Goal: Navigation & Orientation: Find specific page/section

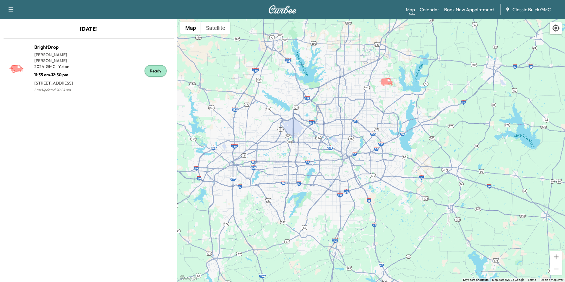
drag, startPoint x: 387, startPoint y: 74, endPoint x: 355, endPoint y: 144, distance: 76.8
click at [355, 144] on div "To activate drag with keyboard, press Alt + Enter. Once in keyboard drag state,…" at bounding box center [371, 150] width 388 height 263
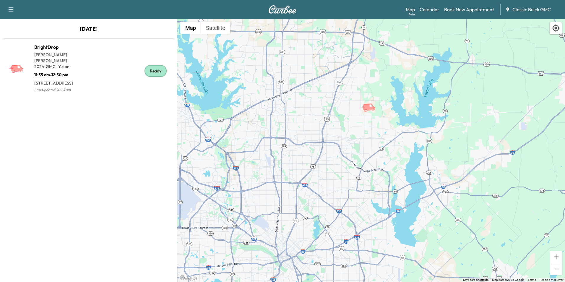
click at [369, 108] on icon "BrightDrop" at bounding box center [369, 106] width 12 height 7
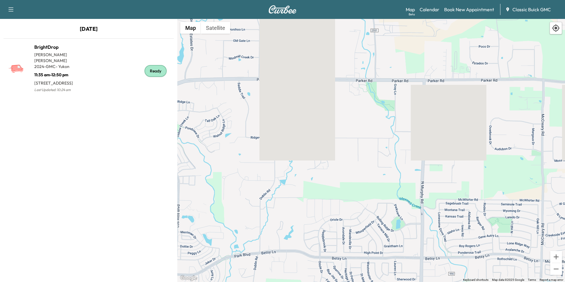
drag, startPoint x: 350, startPoint y: 94, endPoint x: 280, endPoint y: 196, distance: 123.3
click at [281, 196] on div "To activate drag with keyboard, press Alt + Enter. Once in keyboard drag state,…" at bounding box center [371, 150] width 388 height 263
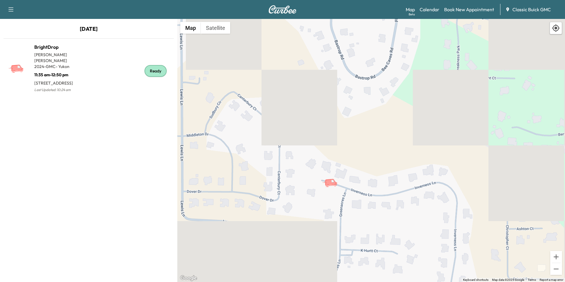
drag, startPoint x: 323, startPoint y: 182, endPoint x: 309, endPoint y: 134, distance: 49.7
click at [309, 134] on div "To activate drag with keyboard, press Alt + Enter. Once in keyboard drag state,…" at bounding box center [371, 150] width 388 height 263
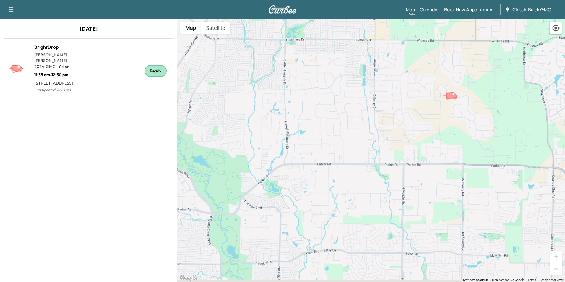
drag, startPoint x: 388, startPoint y: 183, endPoint x: 422, endPoint y: 119, distance: 72.0
click at [422, 119] on div "To activate drag with keyboard, press Alt + Enter. Once in keyboard drag state,…" at bounding box center [371, 150] width 388 height 263
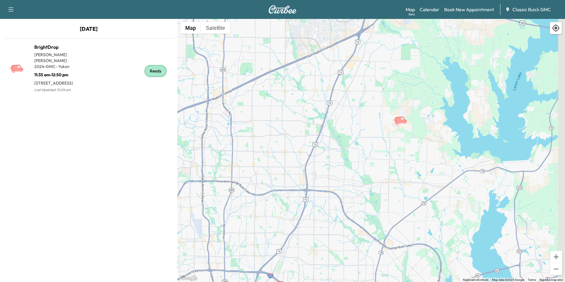
drag, startPoint x: 458, startPoint y: 80, endPoint x: 372, endPoint y: 179, distance: 131.0
click at [372, 179] on div "To activate drag with keyboard, press Alt + Enter. Once in keyboard drag state,…" at bounding box center [371, 150] width 388 height 263
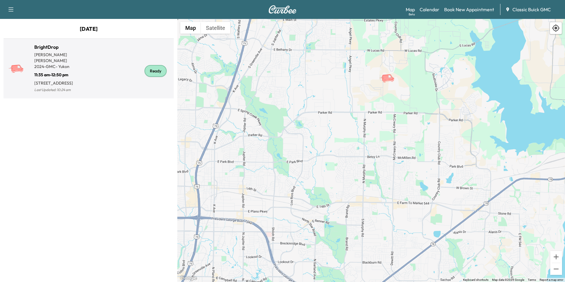
click at [55, 78] on p "[STREET_ADDRESS]" at bounding box center [61, 82] width 54 height 8
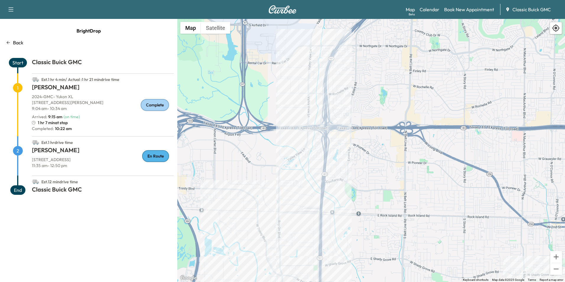
drag, startPoint x: 297, startPoint y: 186, endPoint x: 284, endPoint y: 176, distance: 16.1
click at [284, 176] on div "To activate drag with keyboard, press Alt + Enter. Once in keyboard drag state,…" at bounding box center [371, 150] width 388 height 263
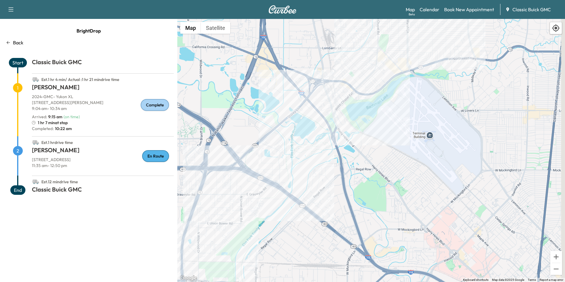
drag, startPoint x: 347, startPoint y: 146, endPoint x: 265, endPoint y: 73, distance: 110.3
click at [265, 73] on div "To activate drag with keyboard, press Alt + Enter. Once in keyboard drag state,…" at bounding box center [371, 150] width 388 height 263
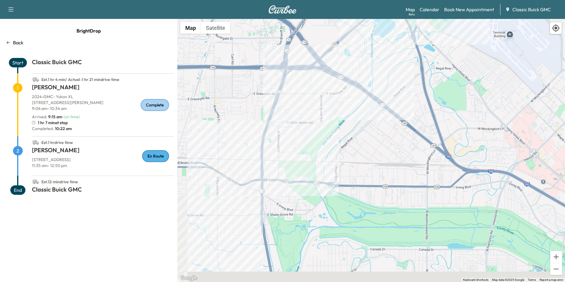
drag, startPoint x: 306, startPoint y: 147, endPoint x: 391, endPoint y: 66, distance: 117.2
click at [391, 66] on div "To activate drag with keyboard, press Alt + Enter. Once in keyboard drag state,…" at bounding box center [371, 150] width 388 height 263
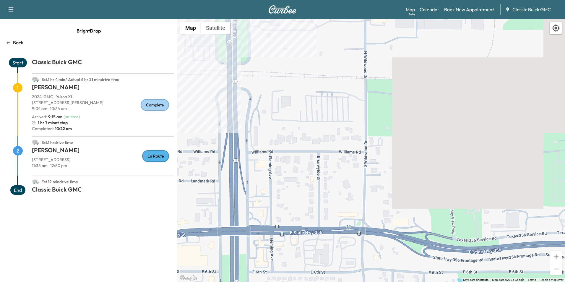
drag, startPoint x: 332, startPoint y: 162, endPoint x: 348, endPoint y: 196, distance: 37.8
click at [346, 194] on div "To activate drag with keyboard, press Alt + Enter. Once in keyboard drag state,…" at bounding box center [371, 150] width 388 height 263
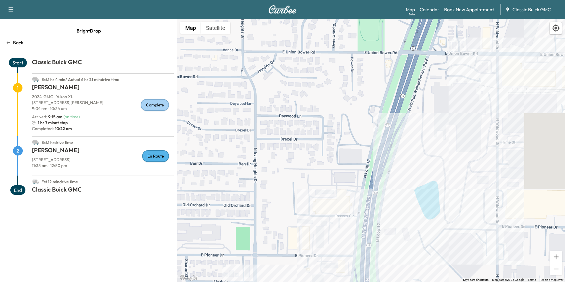
drag, startPoint x: 347, startPoint y: 173, endPoint x: 325, endPoint y: 136, distance: 43.5
click at [327, 139] on div "To activate drag with keyboard, press Alt + Enter. Once in keyboard drag state,…" at bounding box center [371, 150] width 388 height 263
